Goal: Check status: Check status

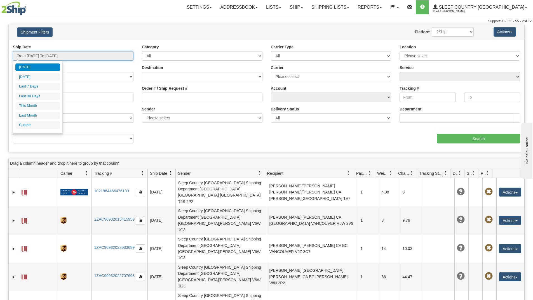
click at [102, 54] on input "From [DATE] To [DATE]" at bounding box center [73, 56] width 121 height 10
click at [32, 97] on li "Last 30 Days" at bounding box center [37, 97] width 45 height 8
type input "From [DATE] To [DATE]"
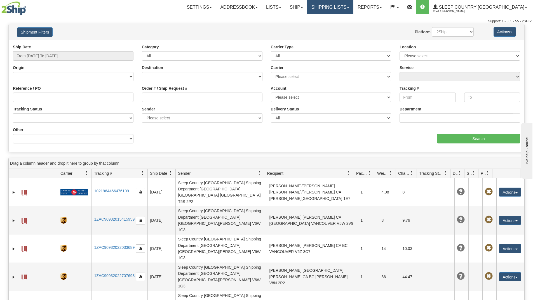
click at [353, 6] on link "Shipping lists" at bounding box center [330, 7] width 46 height 14
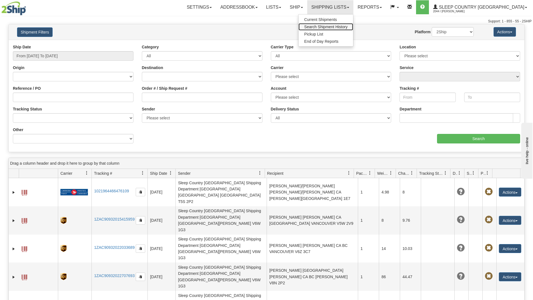
click at [337, 26] on span "Search Shipment History" at bounding box center [325, 27] width 43 height 4
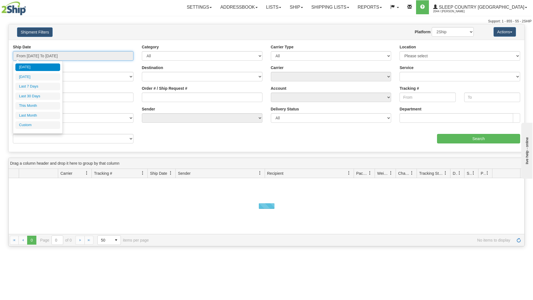
click at [96, 57] on input "From [DATE] To [DATE]" at bounding box center [73, 56] width 121 height 10
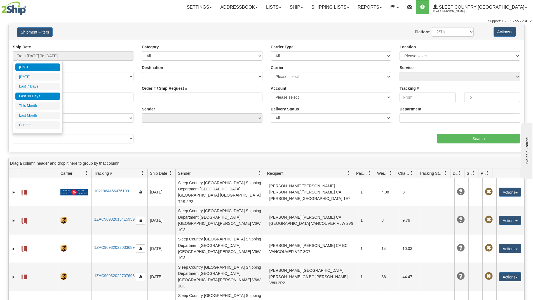
click at [39, 94] on li "Last 30 Days" at bounding box center [37, 97] width 45 height 8
type input "From [DATE] To [DATE]"
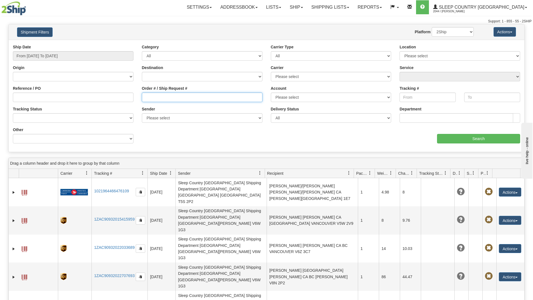
click at [167, 93] on input "Order # / Ship Request #" at bounding box center [202, 98] width 121 height 10
paste input "9000H954522"
type input "9000H954522"
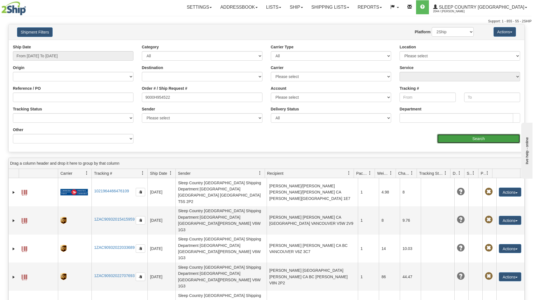
click at [466, 141] on input "Search" at bounding box center [478, 139] width 83 height 10
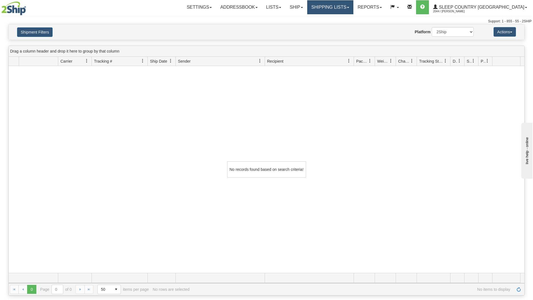
click at [354, 8] on link "Shipping lists" at bounding box center [330, 7] width 46 height 14
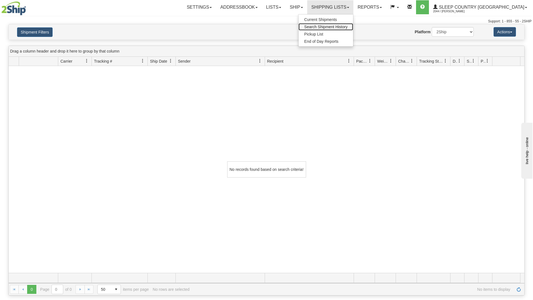
click at [348, 26] on span "Search Shipment History" at bounding box center [325, 27] width 43 height 4
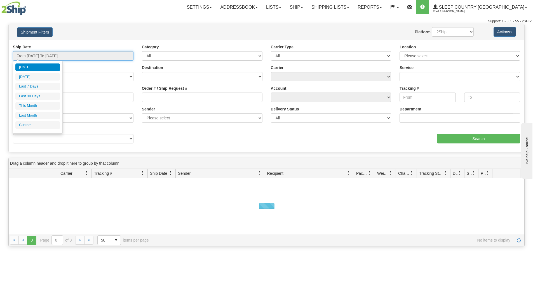
drag, startPoint x: 88, startPoint y: 55, endPoint x: 67, endPoint y: 67, distance: 24.4
click at [88, 55] on input "From [DATE] To [DATE]" at bounding box center [73, 56] width 121 height 10
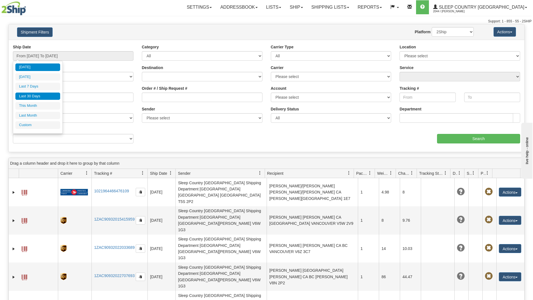
click at [35, 99] on li "Last 30 Days" at bounding box center [37, 97] width 45 height 8
type input "From [DATE] To [DATE]"
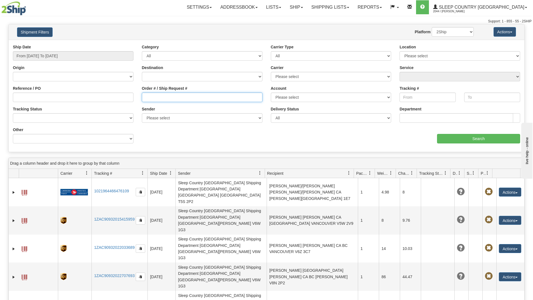
click at [173, 99] on input "Order # / Ship Request #" at bounding box center [202, 98] width 121 height 10
paste input "9000H954522"
type input "9000H954522"
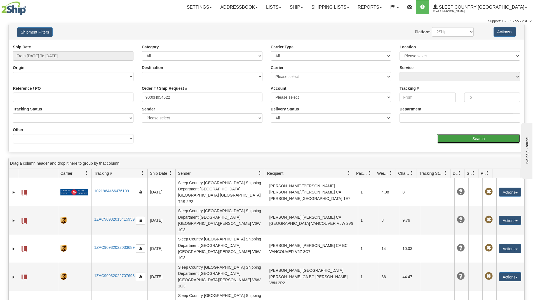
click at [456, 139] on input "Search" at bounding box center [478, 139] width 83 height 10
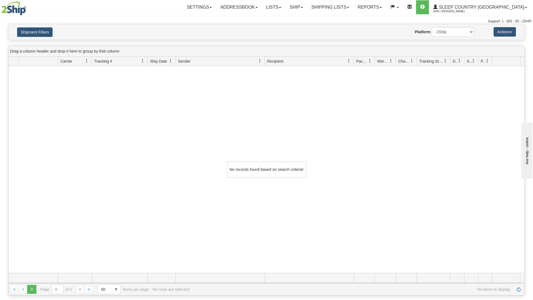
click at [169, 268] on div "No records found based on search criteria!" at bounding box center [267, 169] width 516 height 207
